Goal: Information Seeking & Learning: Learn about a topic

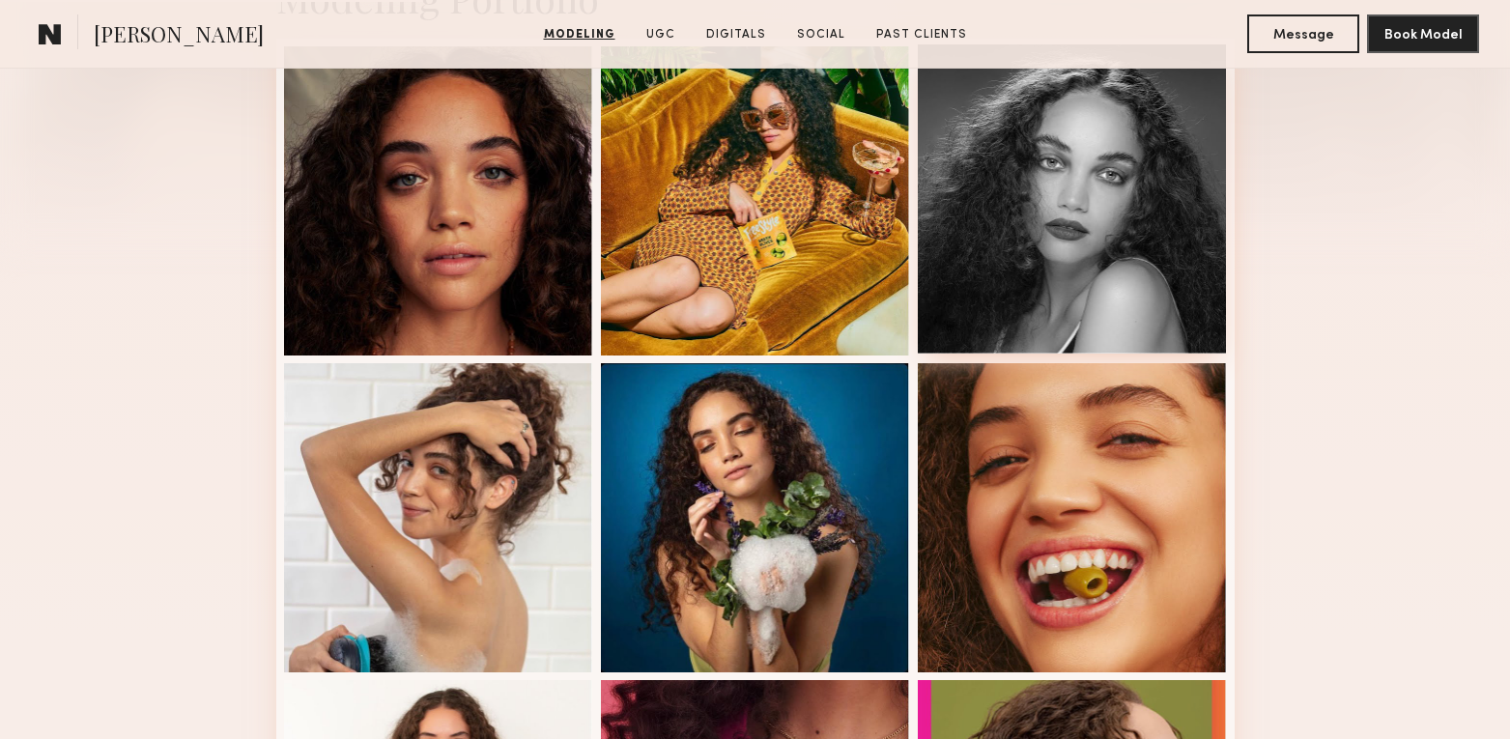
scroll to position [525, 0]
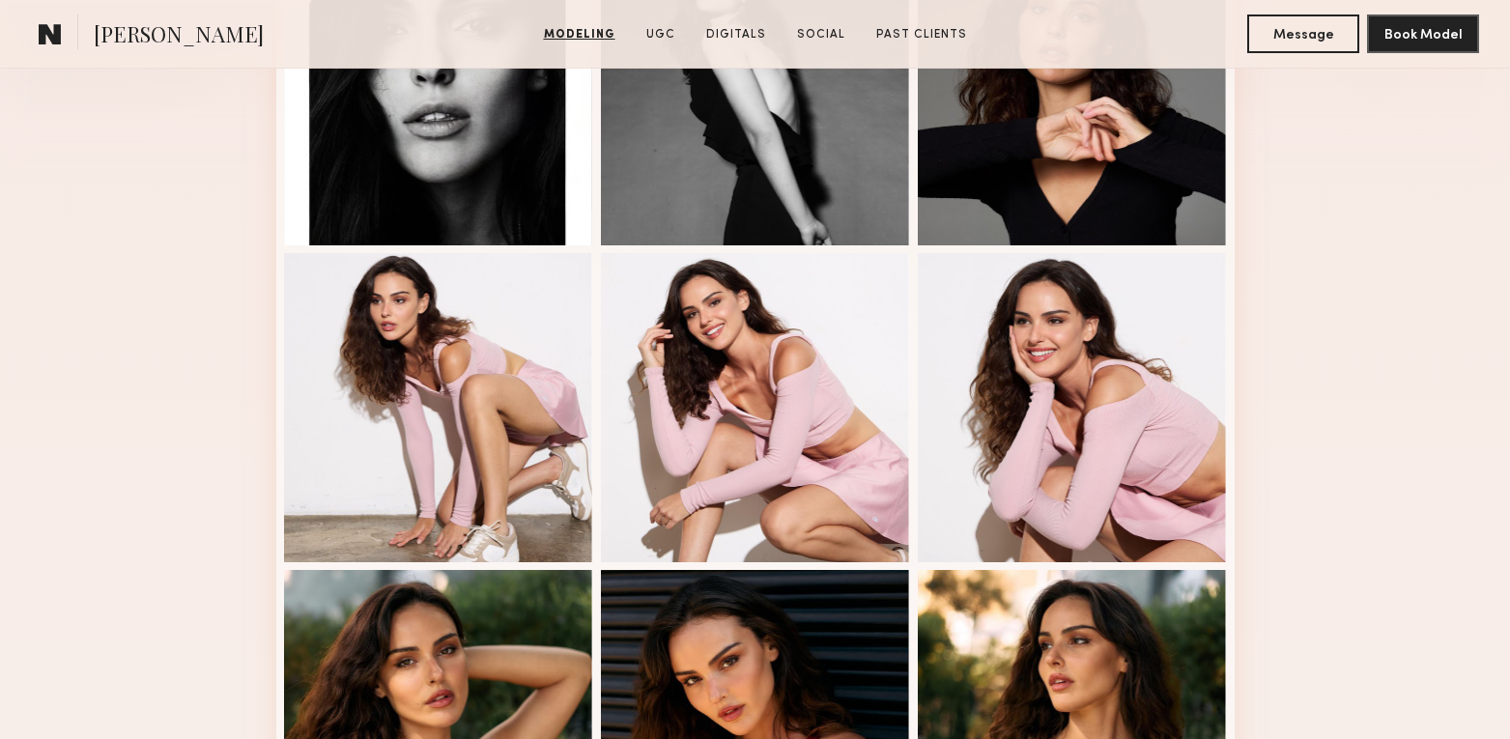
scroll to position [790, 0]
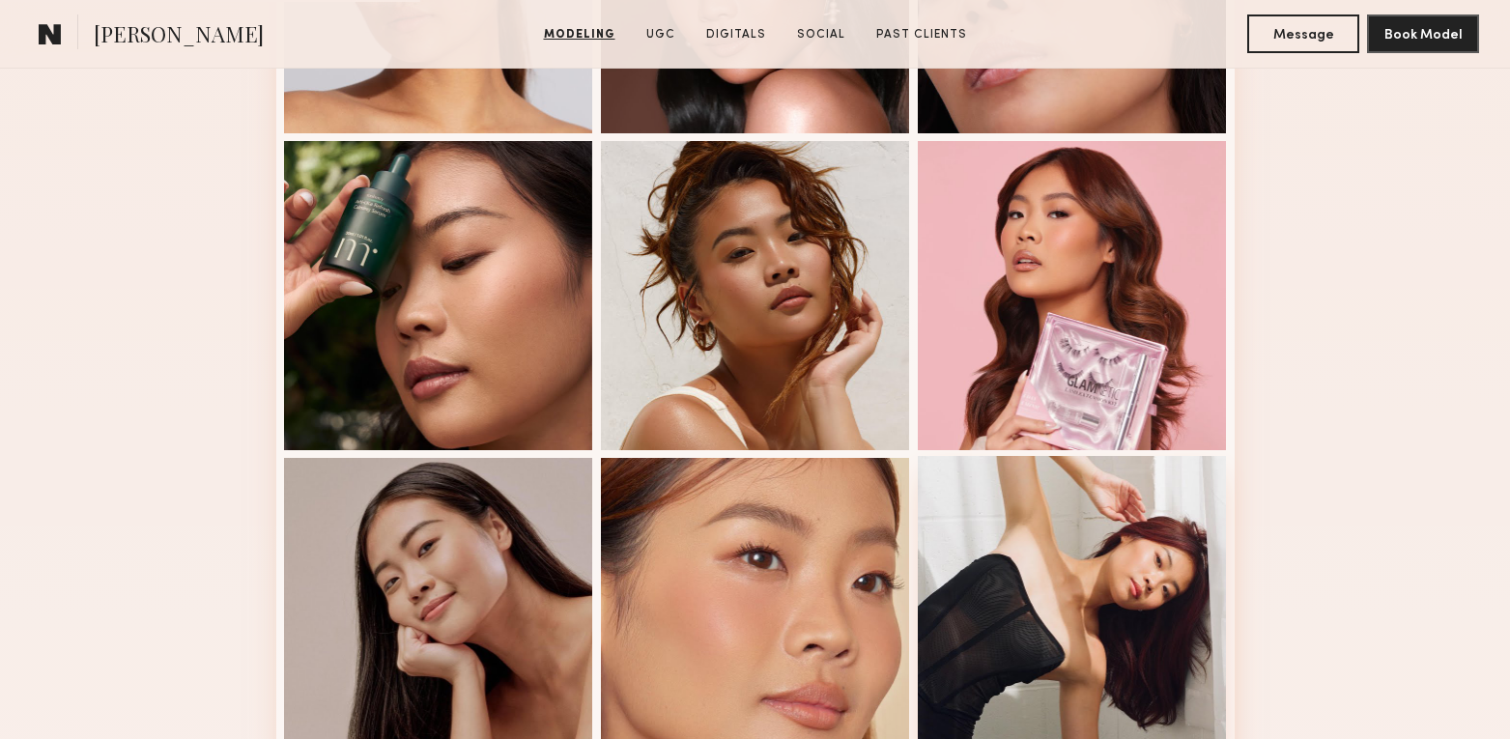
scroll to position [764, 0]
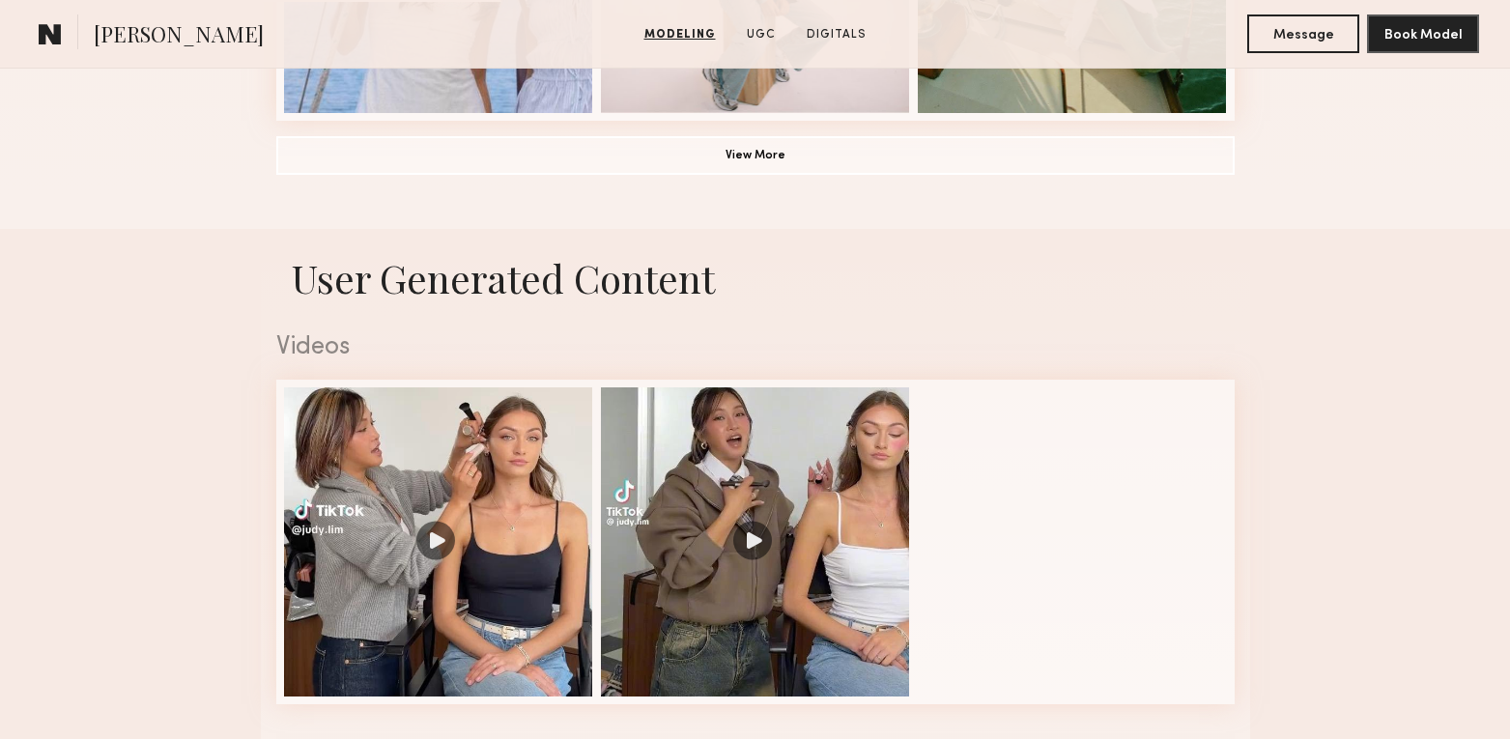
scroll to position [2032, 0]
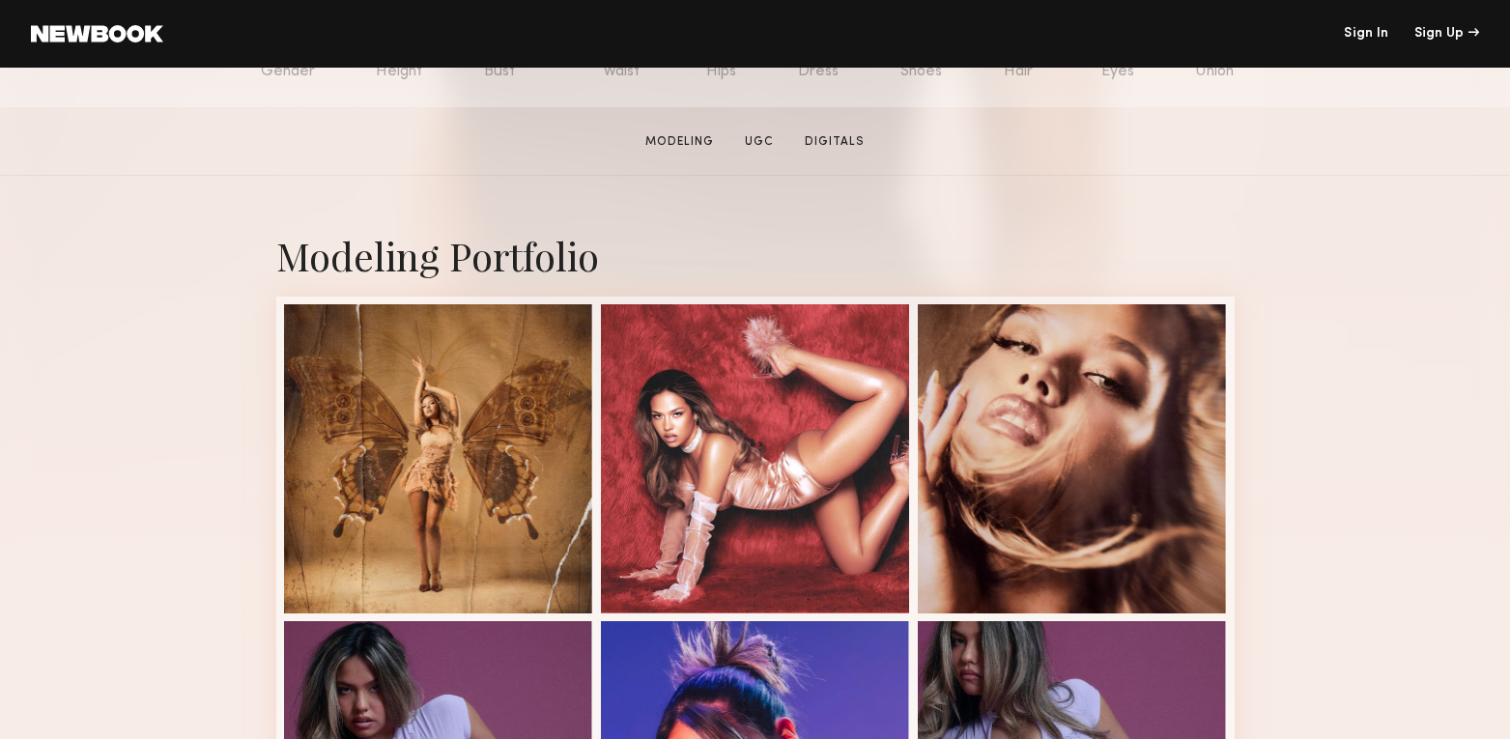
scroll to position [396, 0]
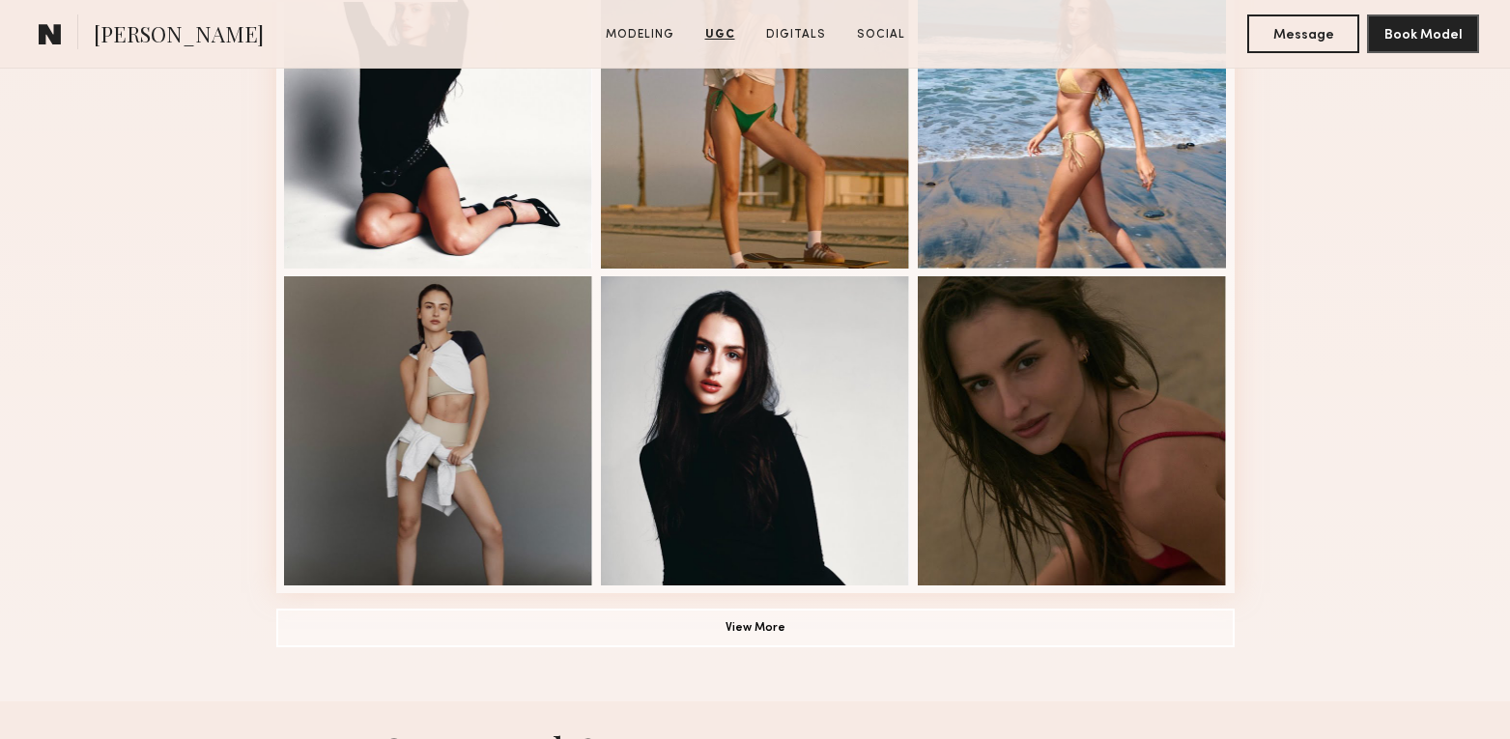
scroll to position [1232, 0]
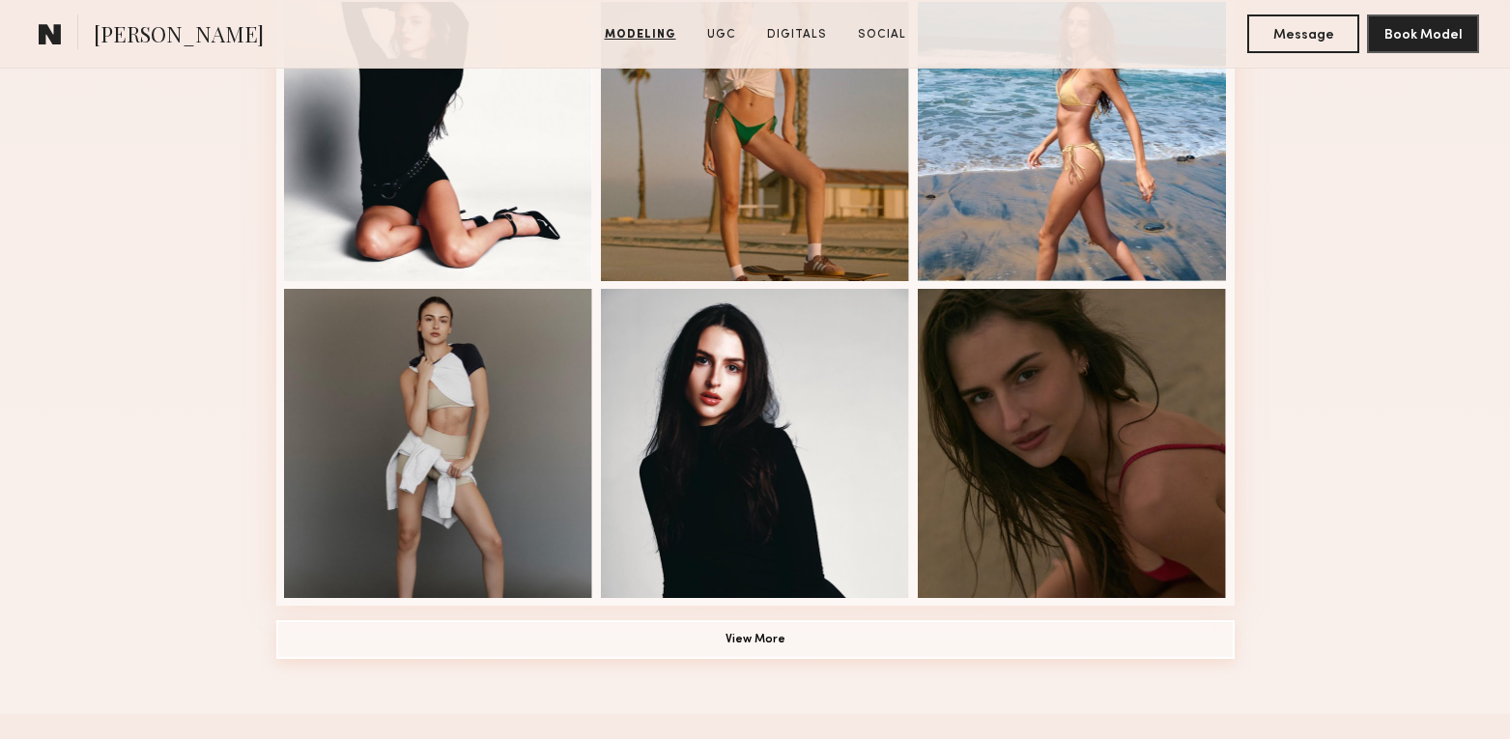
click at [777, 638] on button "View More" at bounding box center [755, 639] width 958 height 39
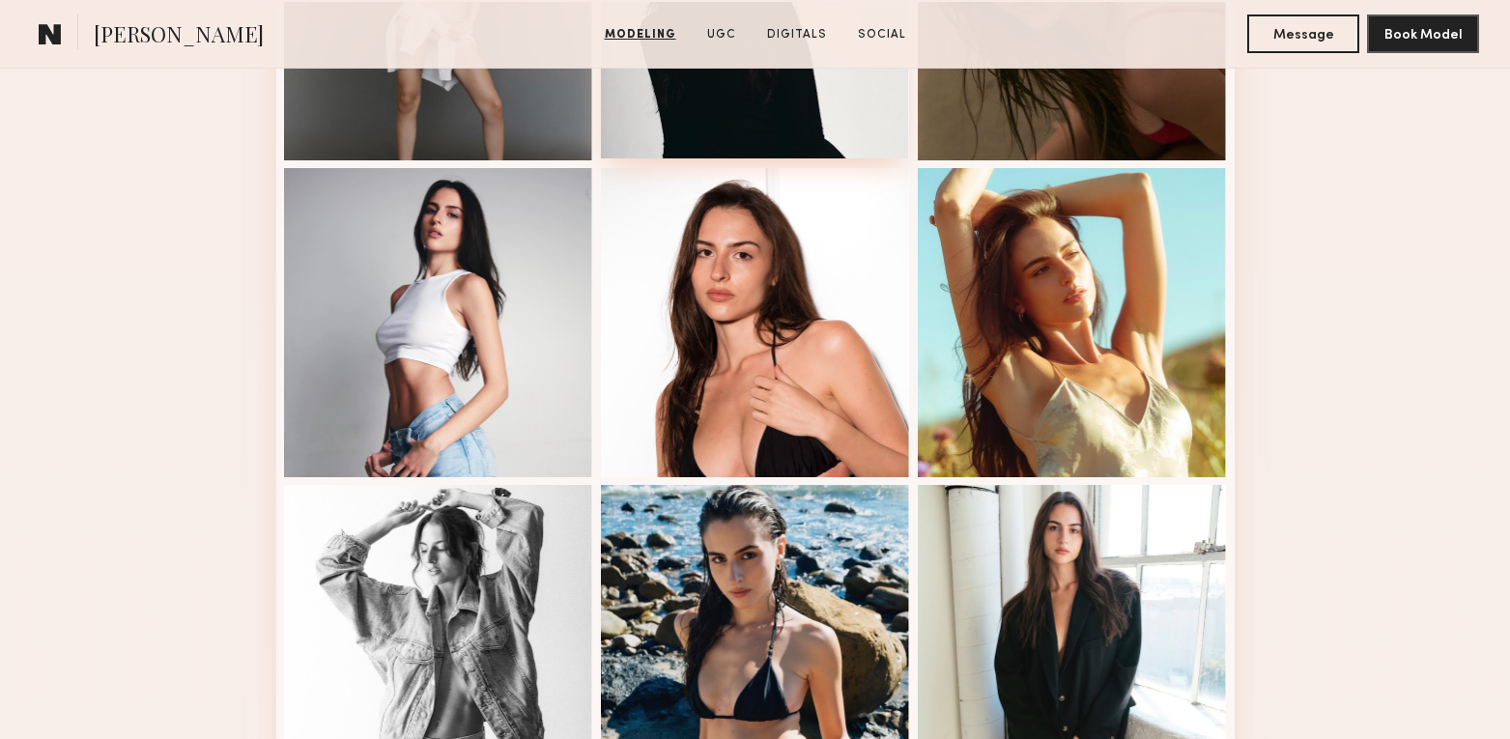
scroll to position [1890, 0]
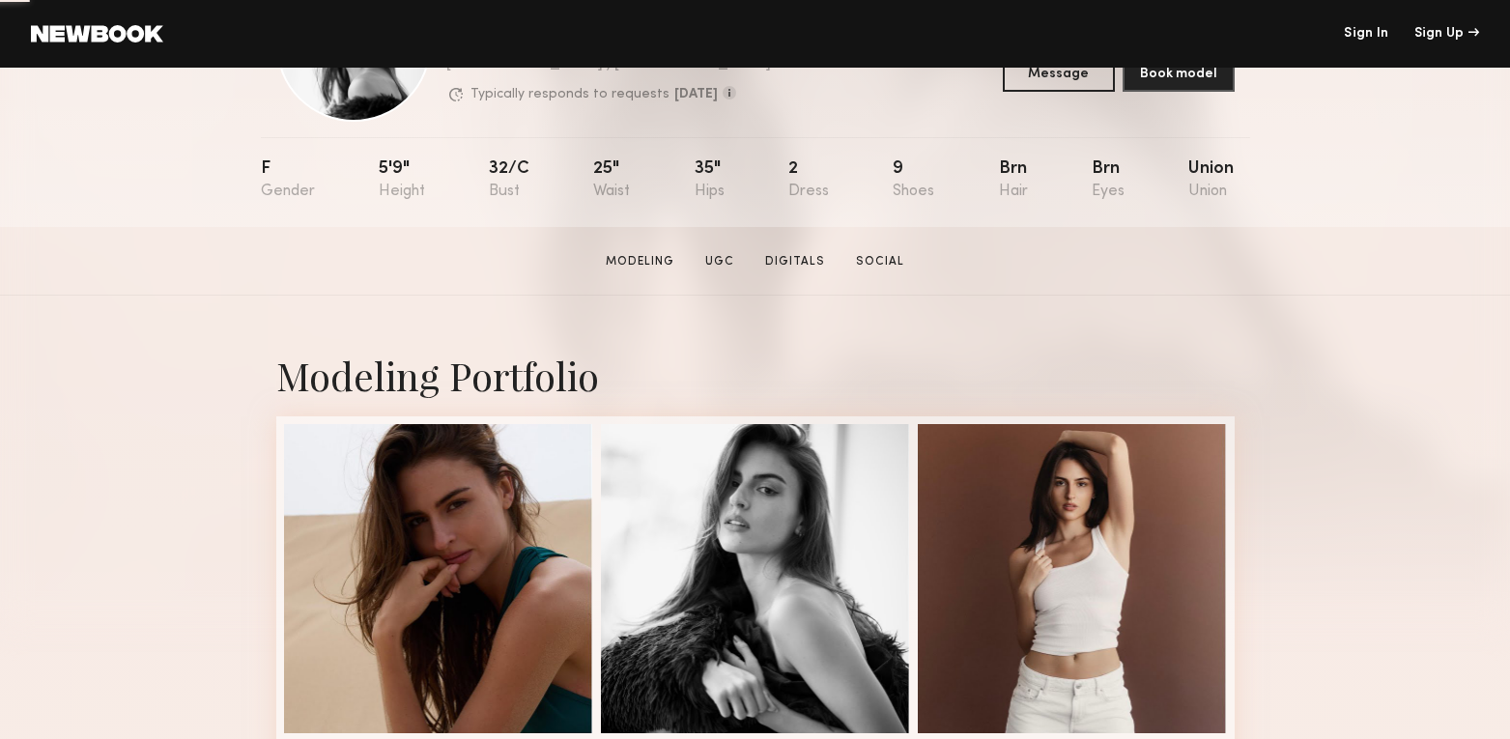
scroll to position [382, 0]
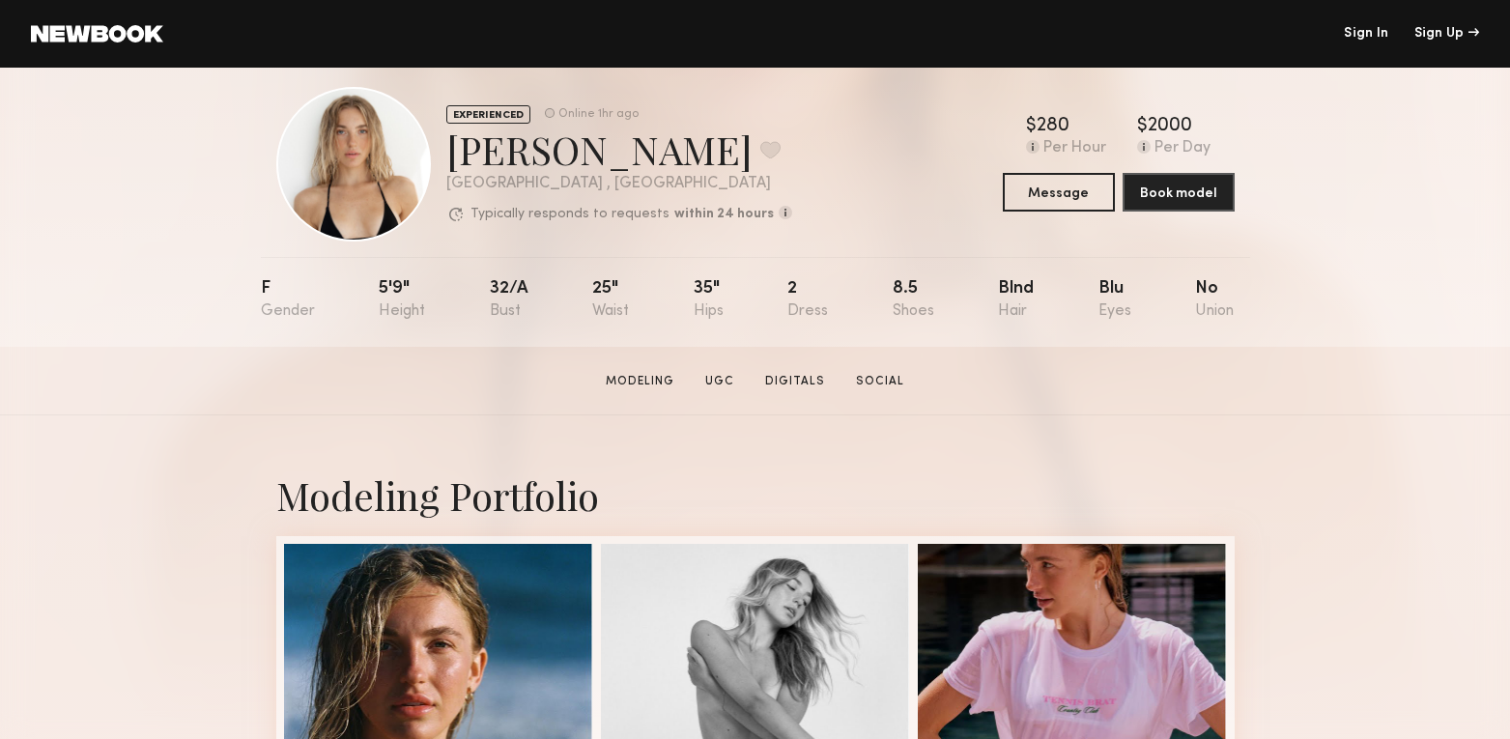
scroll to position [28, 0]
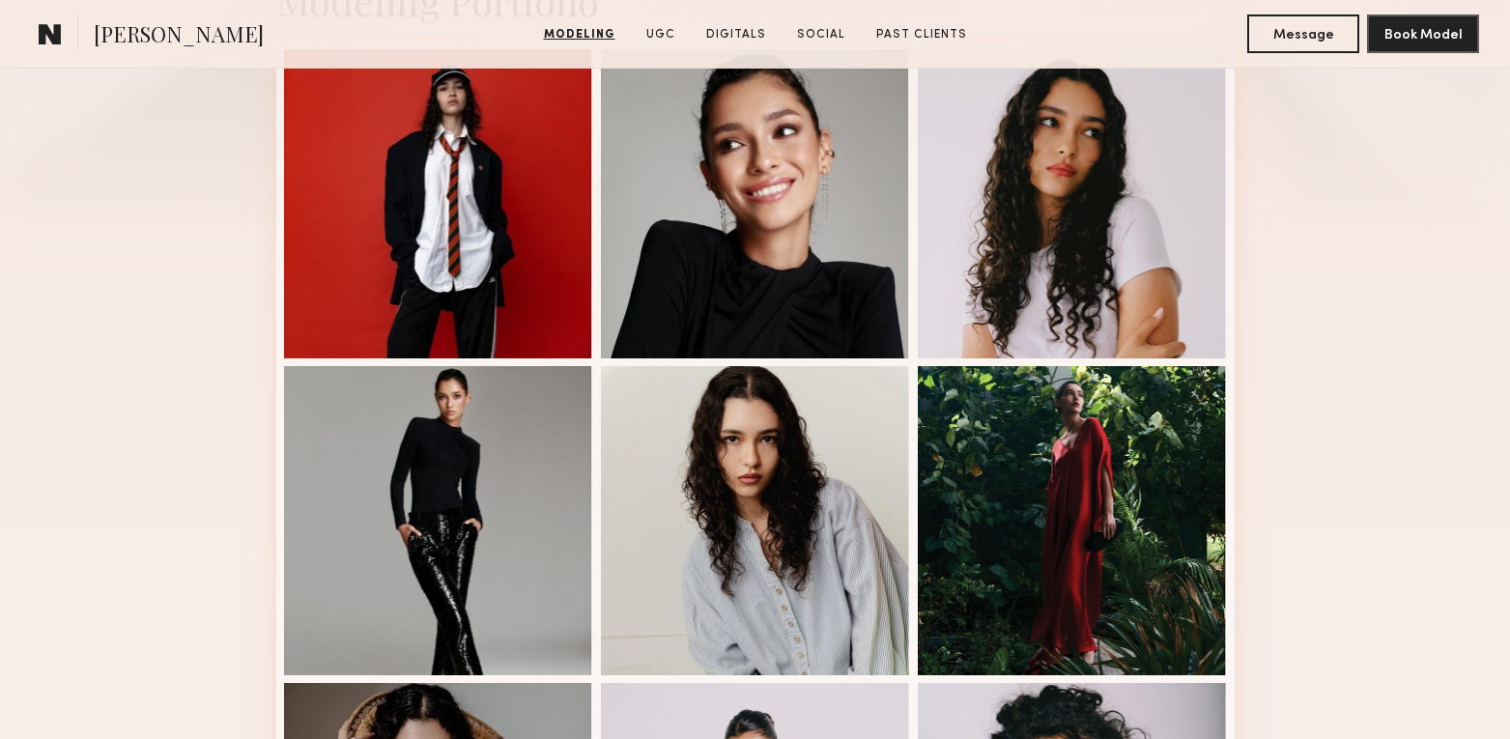
scroll to position [523, 0]
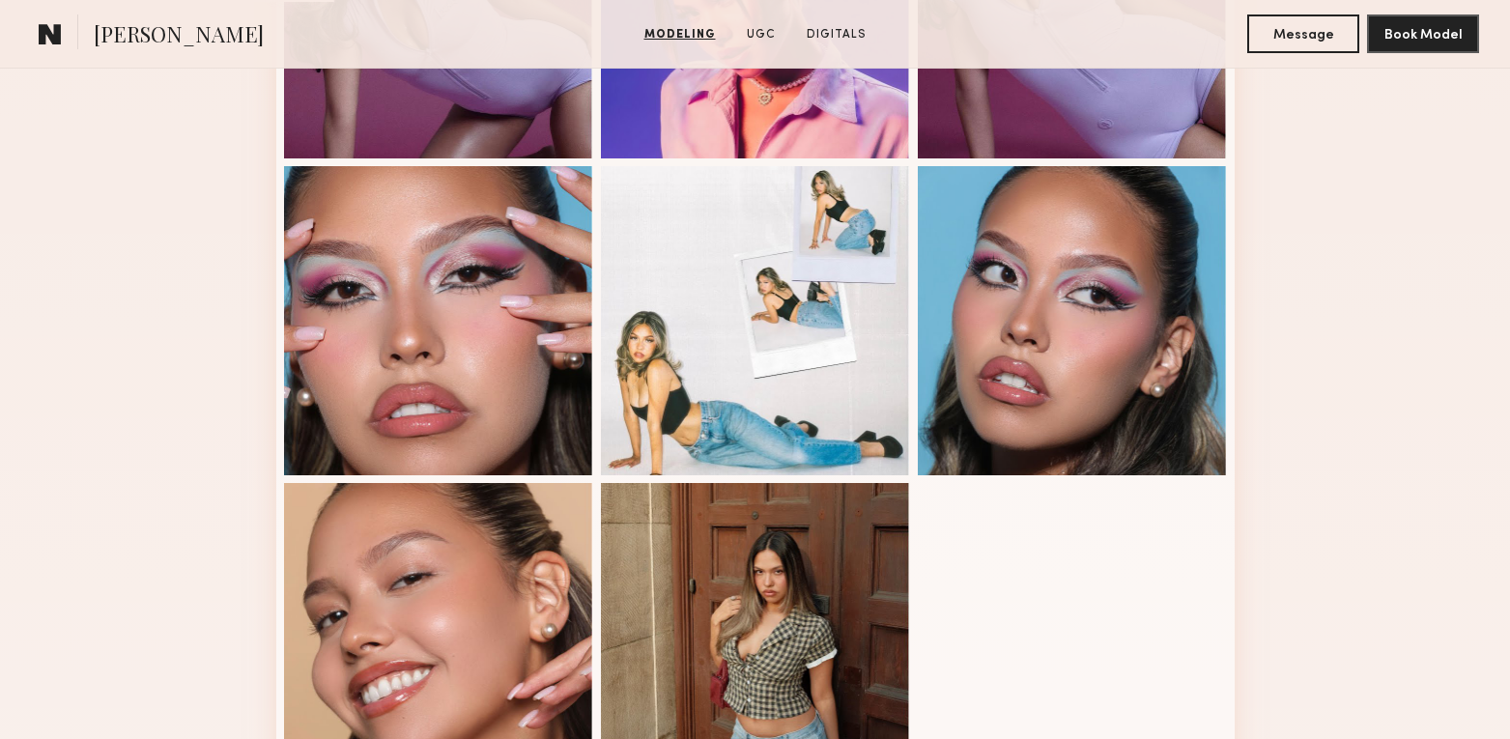
scroll to position [1047, 0]
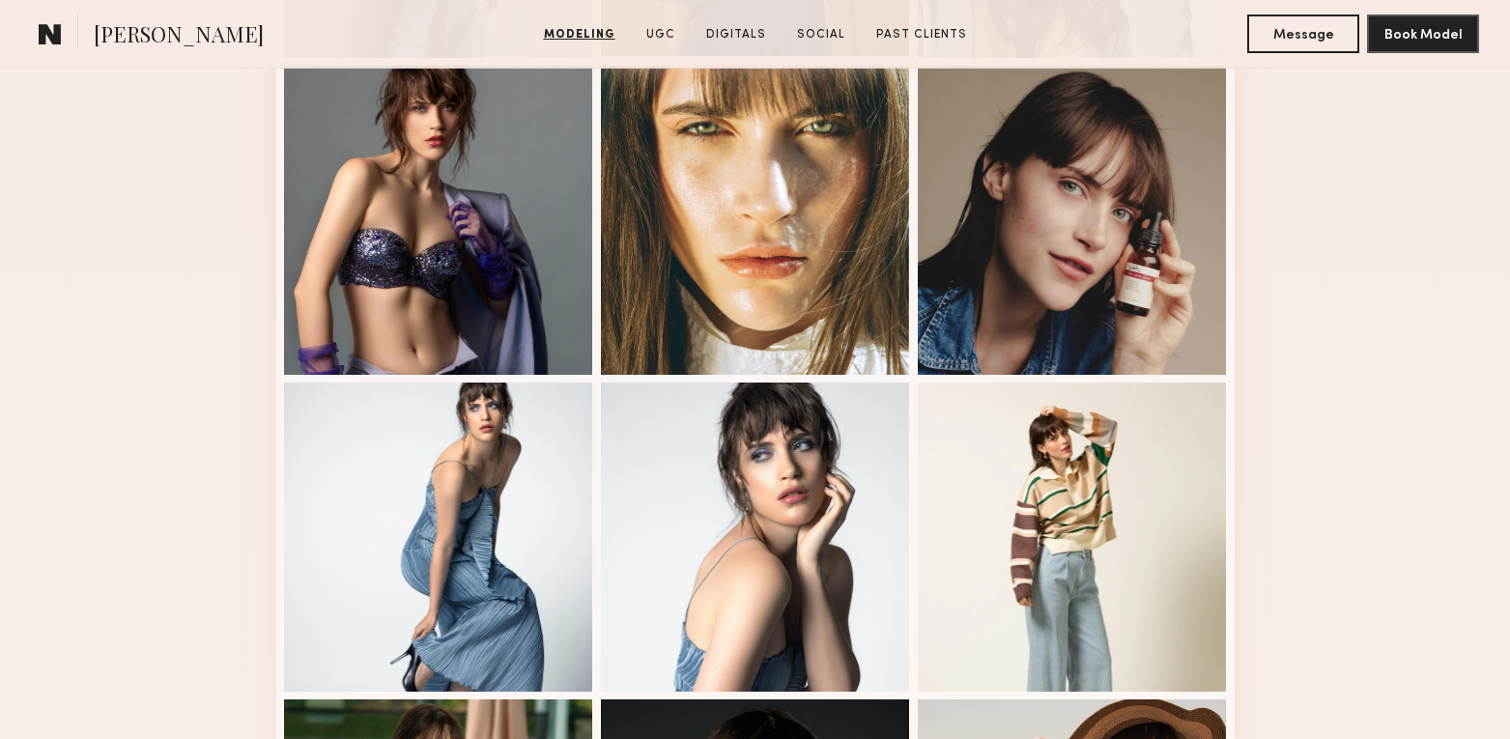
scroll to position [773, 0]
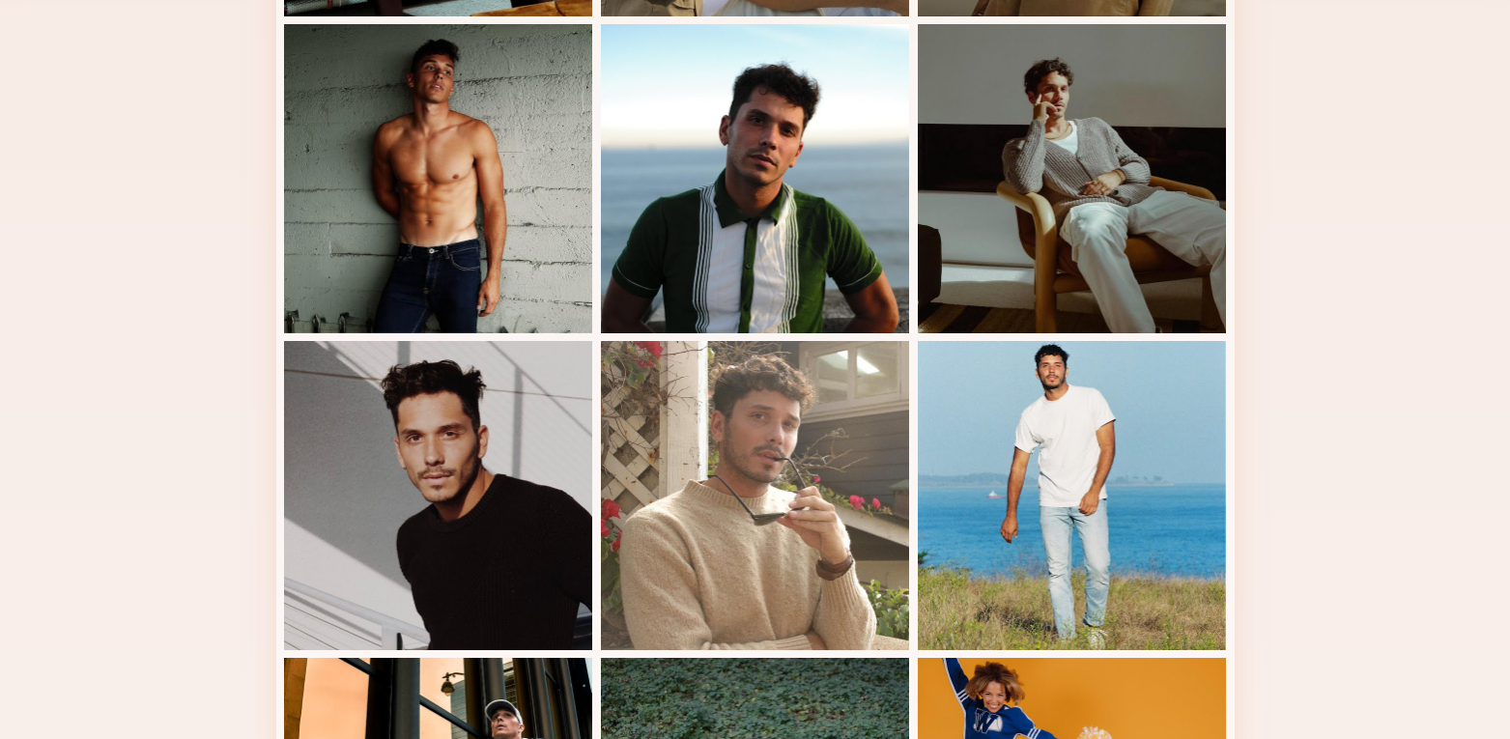
scroll to position [799, 0]
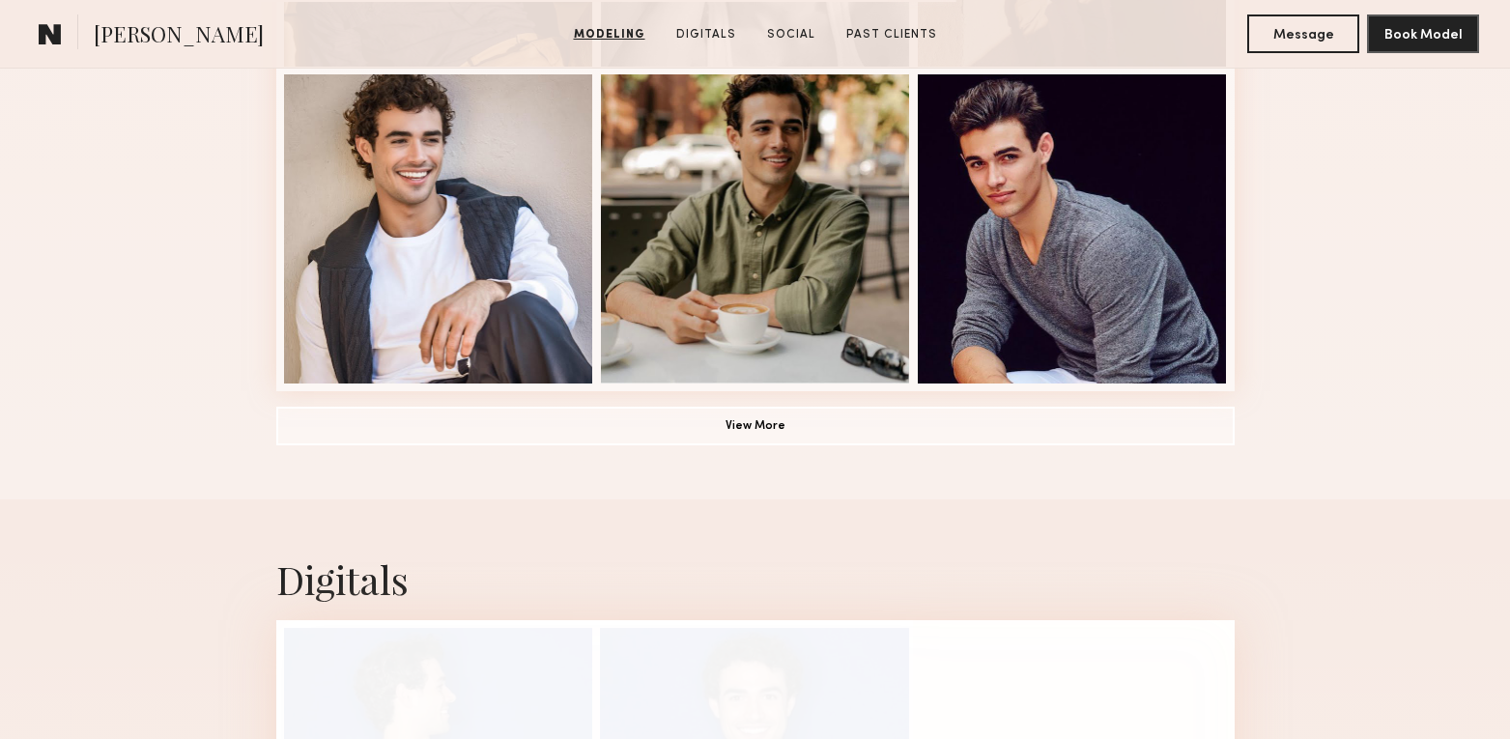
scroll to position [1447, 0]
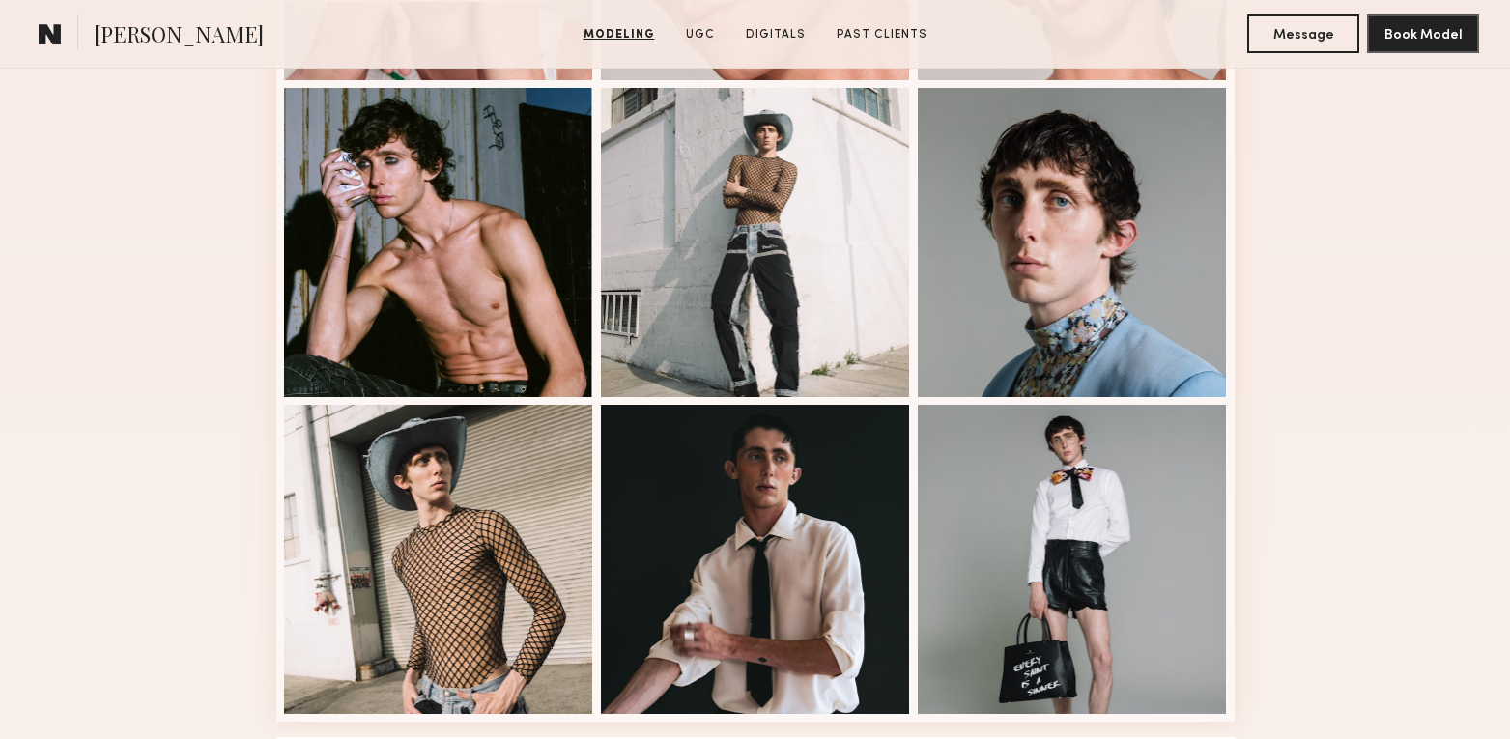
scroll to position [1251, 0]
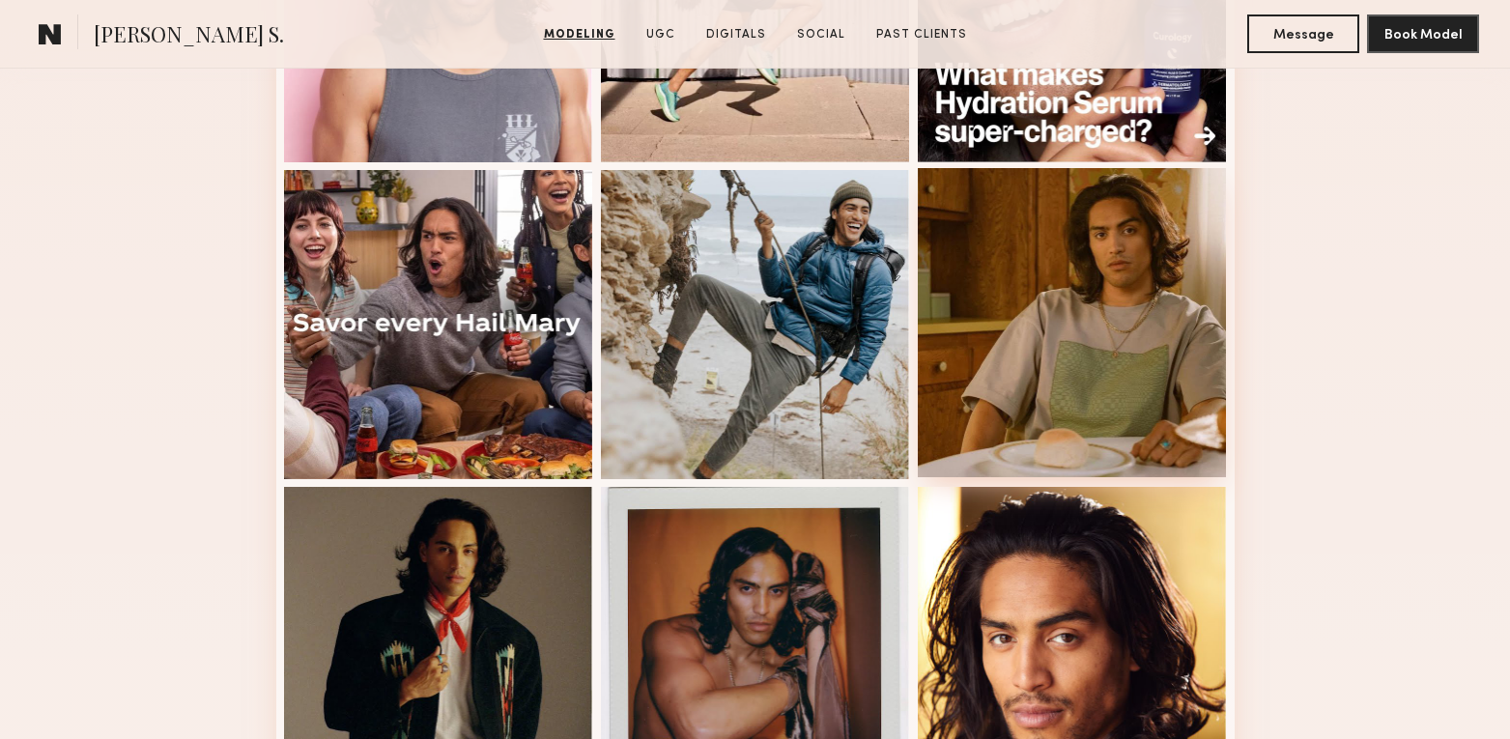
scroll to position [206, 0]
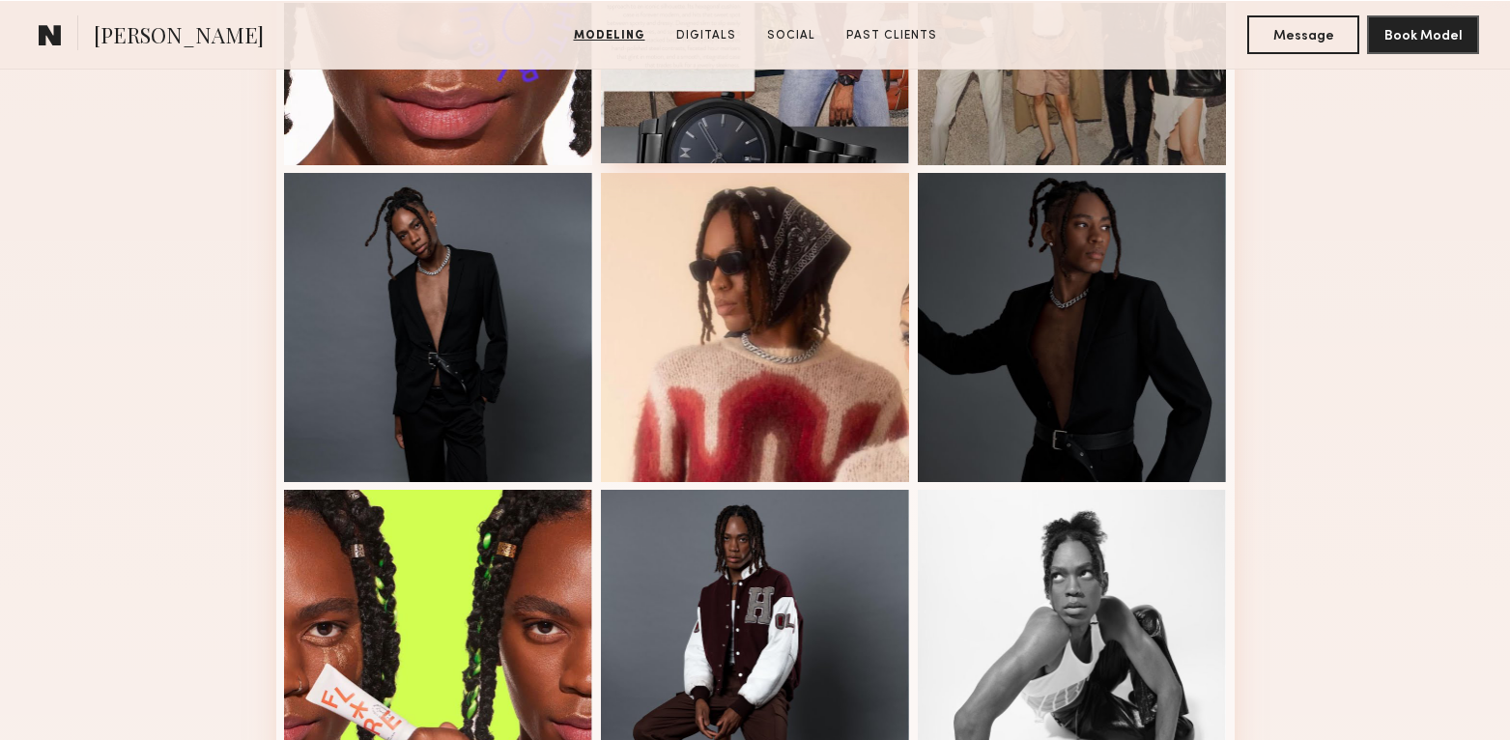
scroll to position [1406, 0]
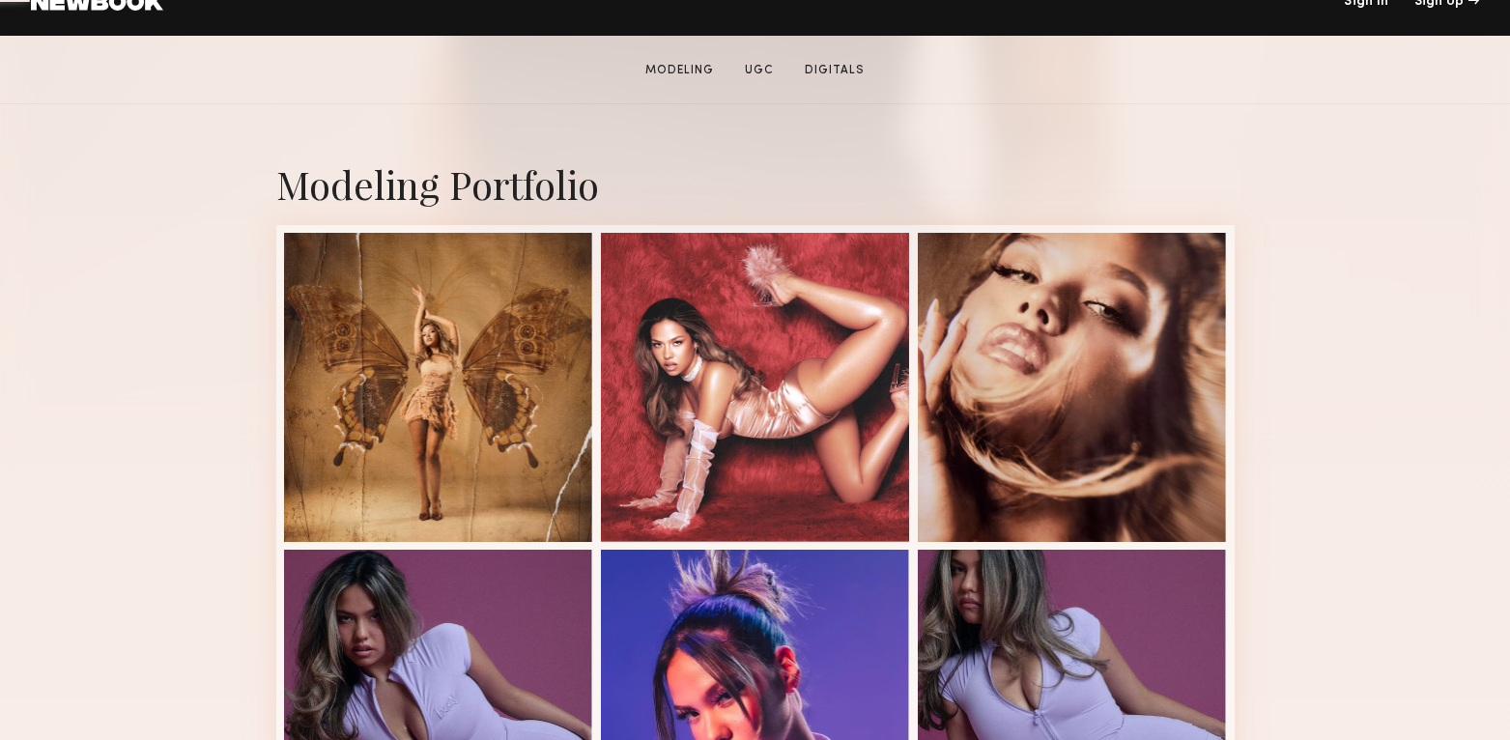
scroll to position [396, 0]
